Goal: Task Accomplishment & Management: Manage account settings

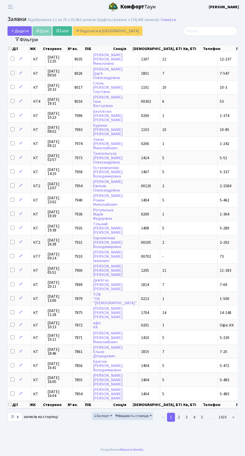
select select "25"
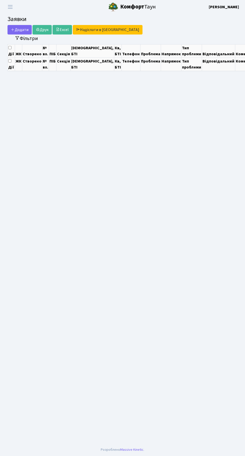
select select "25"
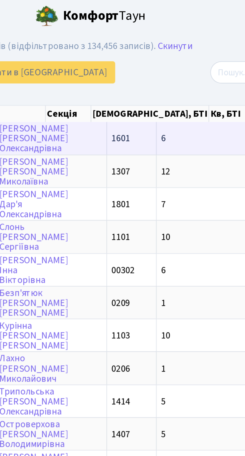
click at [160, 60] on td "6" at bounding box center [189, 59] width 58 height 14
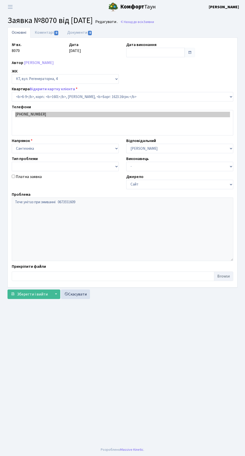
select select "5189"
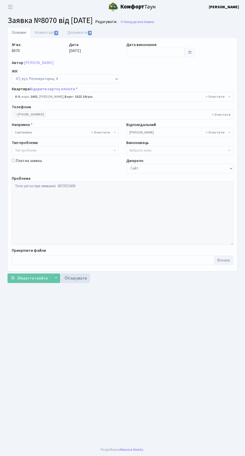
select select "5189"
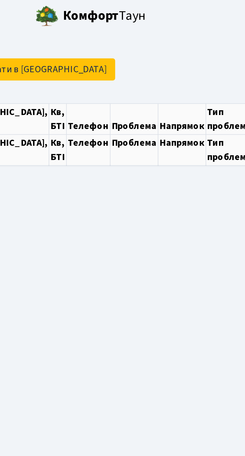
select select "25"
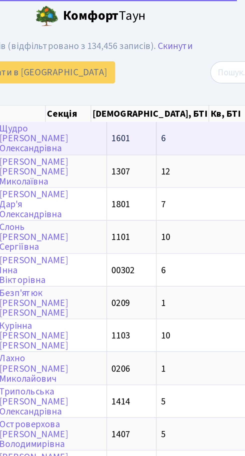
click at [160, 59] on td "6" at bounding box center [189, 59] width 58 height 14
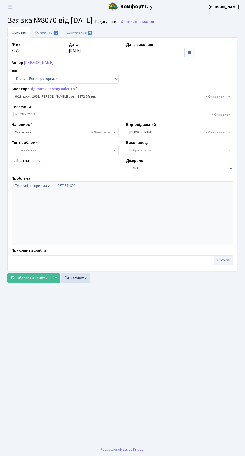
select select "5199"
